Goal: Contribute content

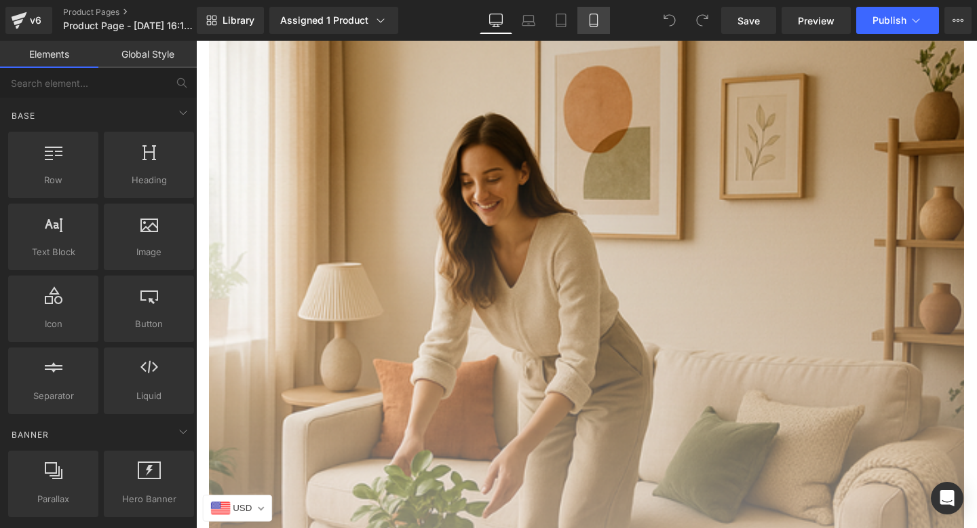
click at [590, 18] on icon at bounding box center [593, 20] width 7 height 13
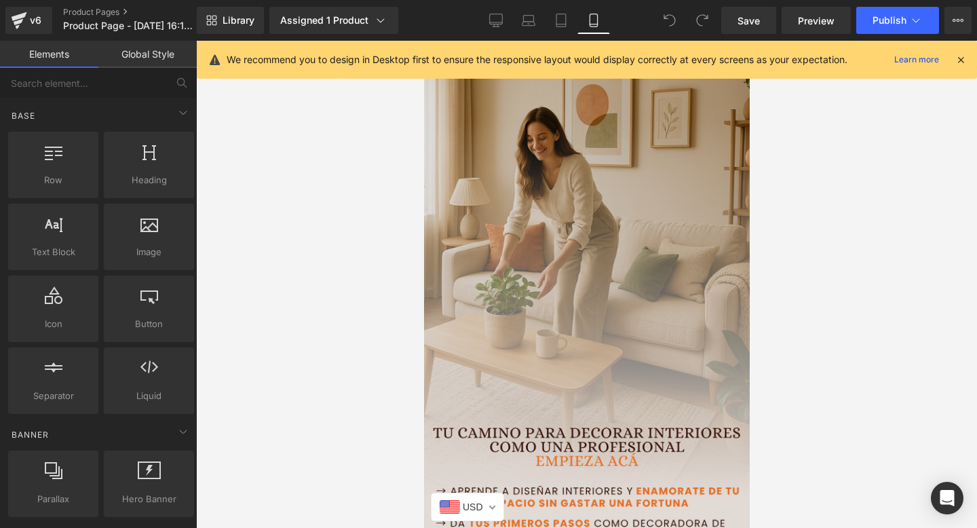
click at [603, 221] on img at bounding box center [587, 308] width 360 height 562
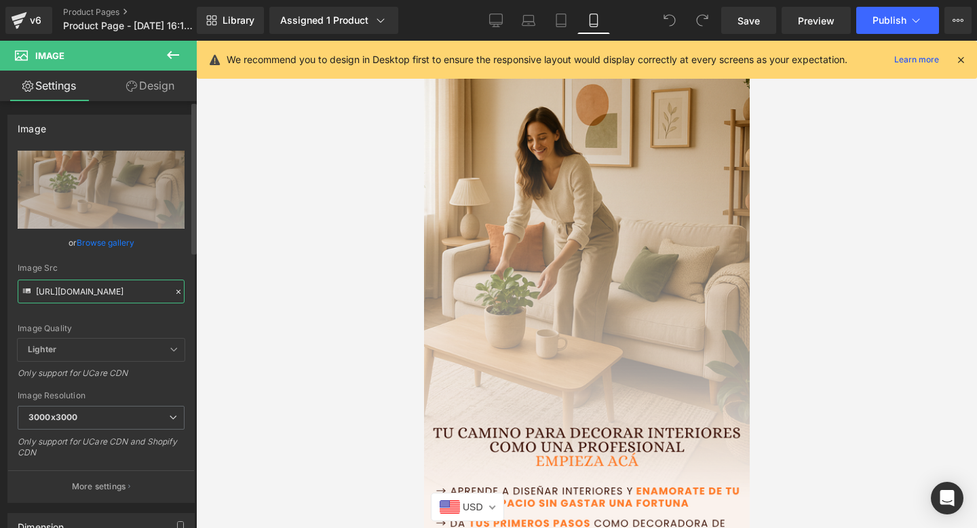
click at [113, 289] on input "[URL][DOMAIN_NAME]" at bounding box center [101, 292] width 167 height 24
paste input "qRWXjqDN/Deco-WEB-6"
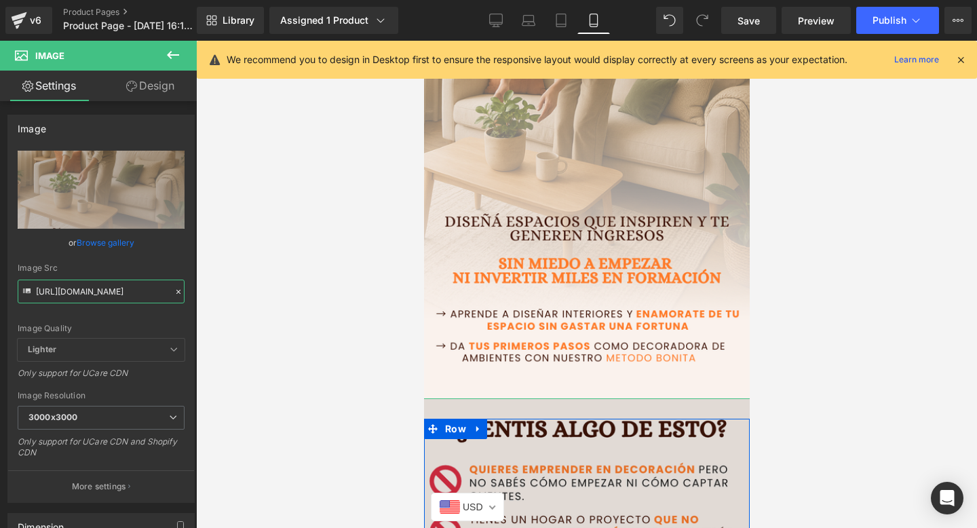
scroll to position [187, 0]
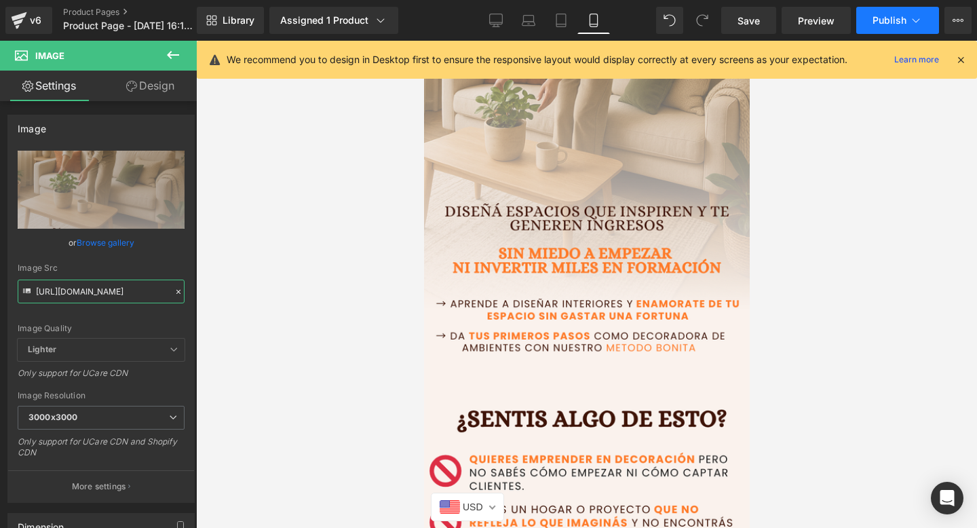
type input "[URL][DOMAIN_NAME]"
click at [886, 24] on span "Publish" at bounding box center [890, 20] width 34 height 11
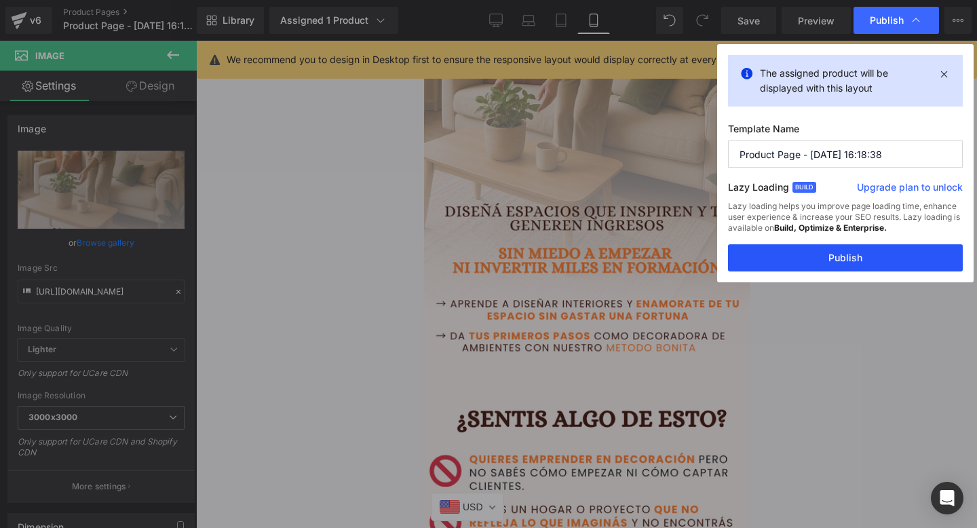
click at [844, 248] on button "Publish" at bounding box center [845, 257] width 235 height 27
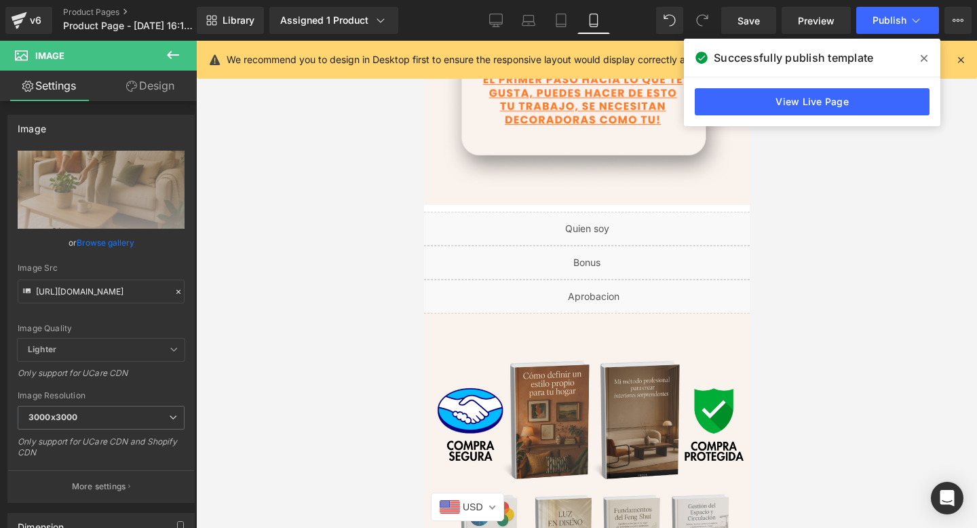
scroll to position [1442, 0]
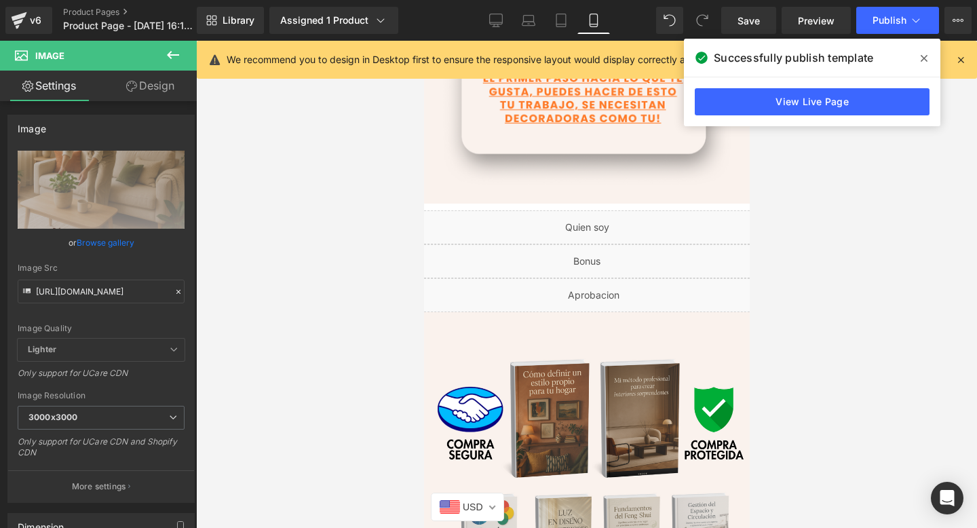
click at [935, 60] on span at bounding box center [925, 59] width 22 height 22
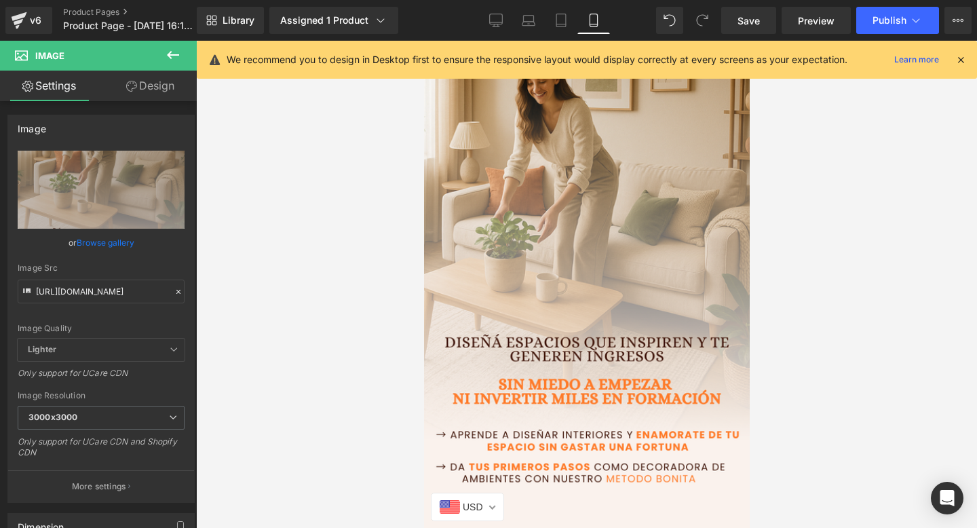
scroll to position [0, 0]
